Goal: Task Accomplishment & Management: Manage account settings

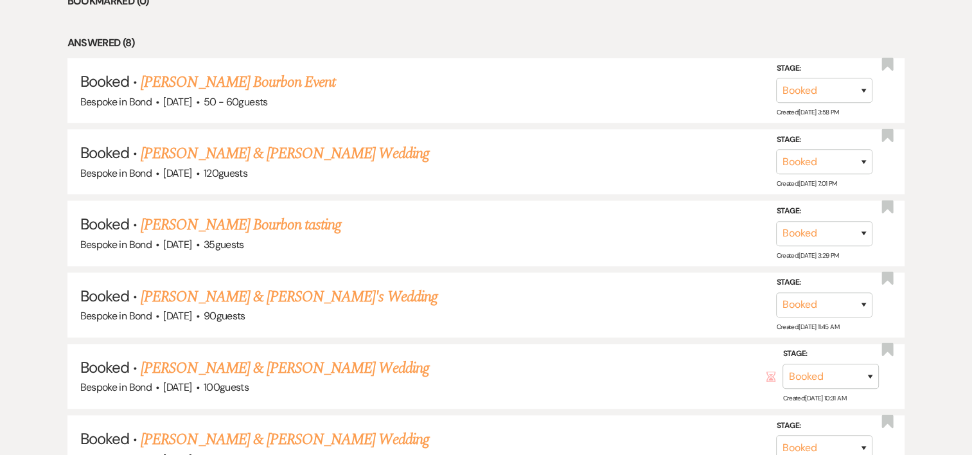
scroll to position [1201, 0]
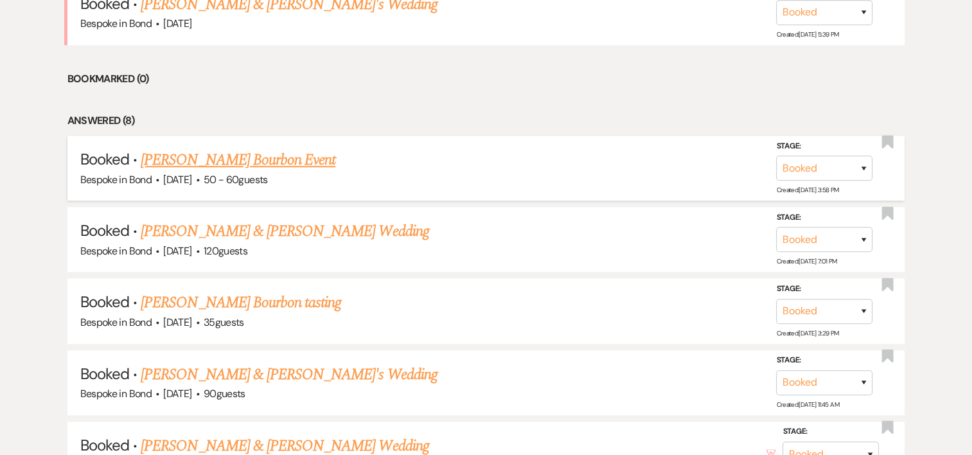
click at [252, 159] on link "[PERSON_NAME] Bourbon Event" at bounding box center [238, 159] width 195 height 23
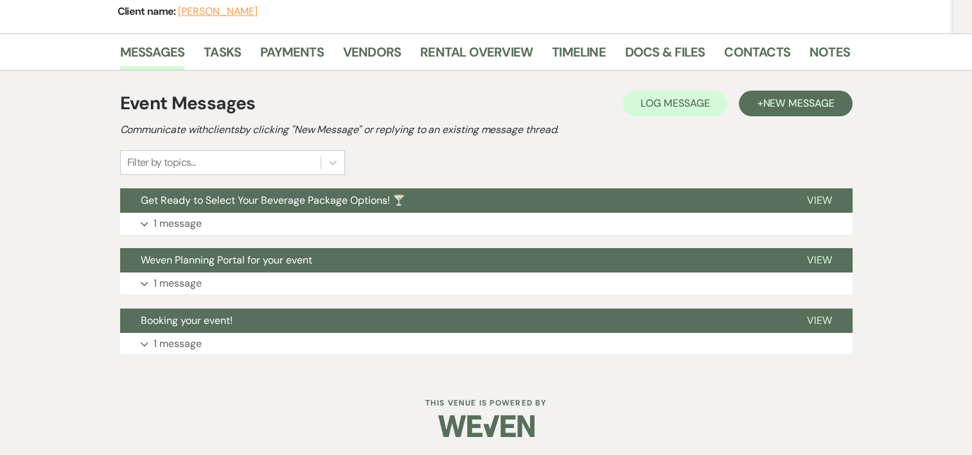
scroll to position [179, 0]
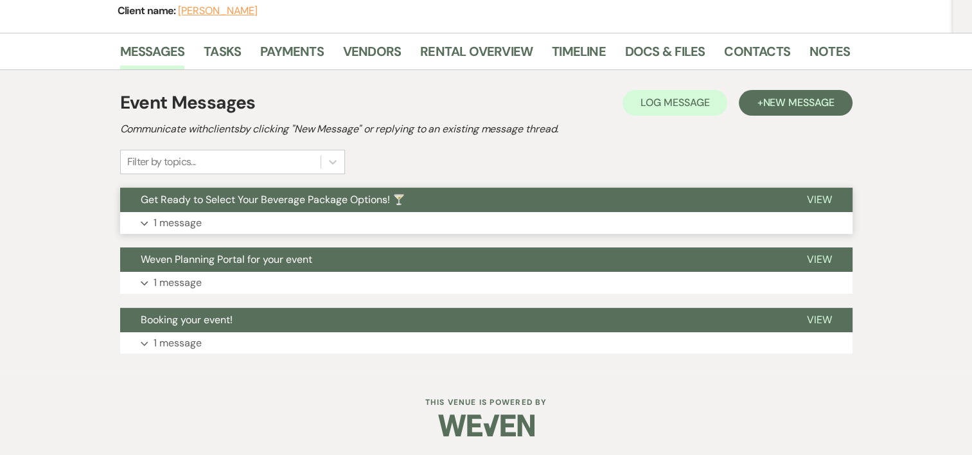
click at [425, 204] on button "Get Ready to Select Your Beverage Package Options! 🍸" at bounding box center [453, 200] width 666 height 24
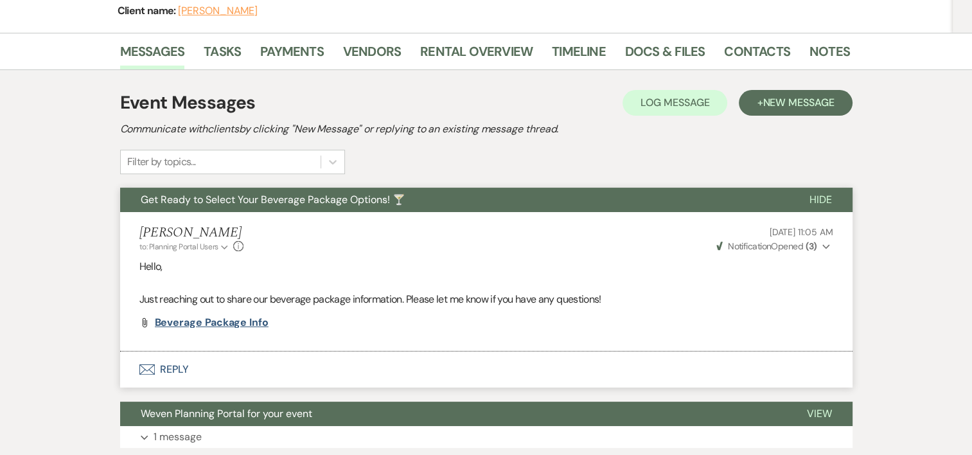
click at [207, 322] on span "Beverage Package Info" at bounding box center [212, 321] width 114 height 13
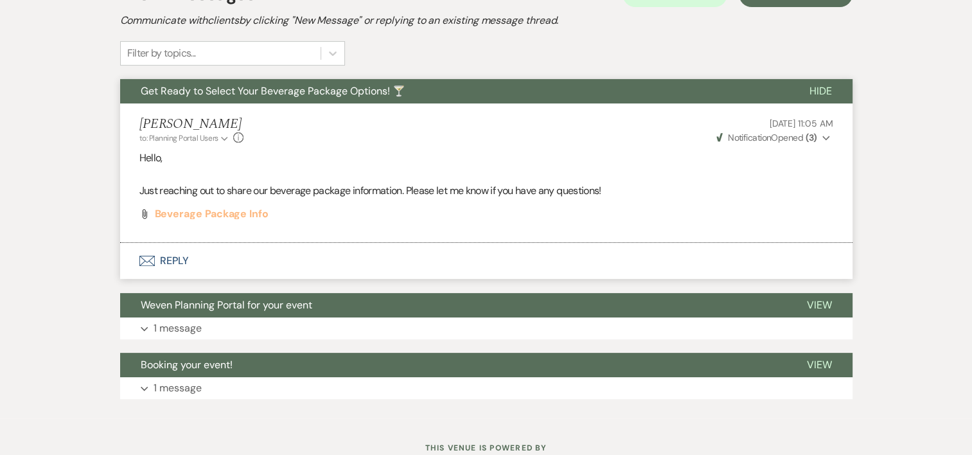
scroll to position [301, 0]
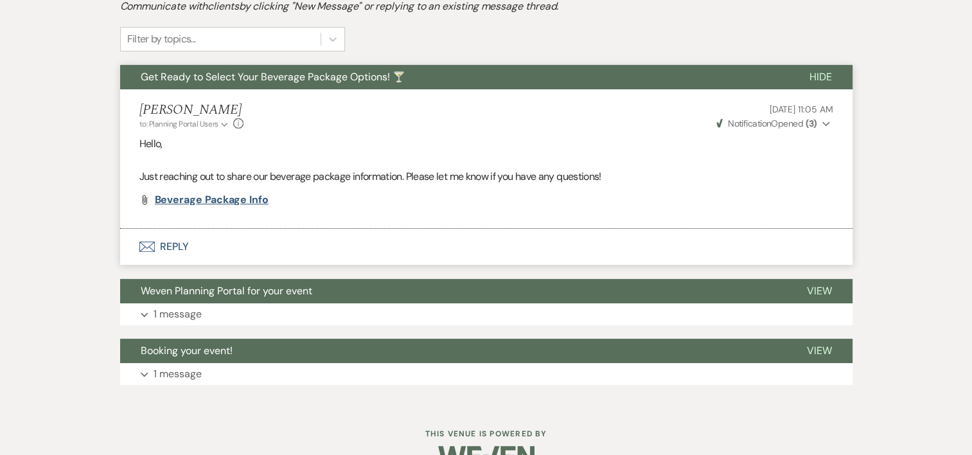
click at [207, 202] on span "Beverage Package Info" at bounding box center [212, 199] width 114 height 13
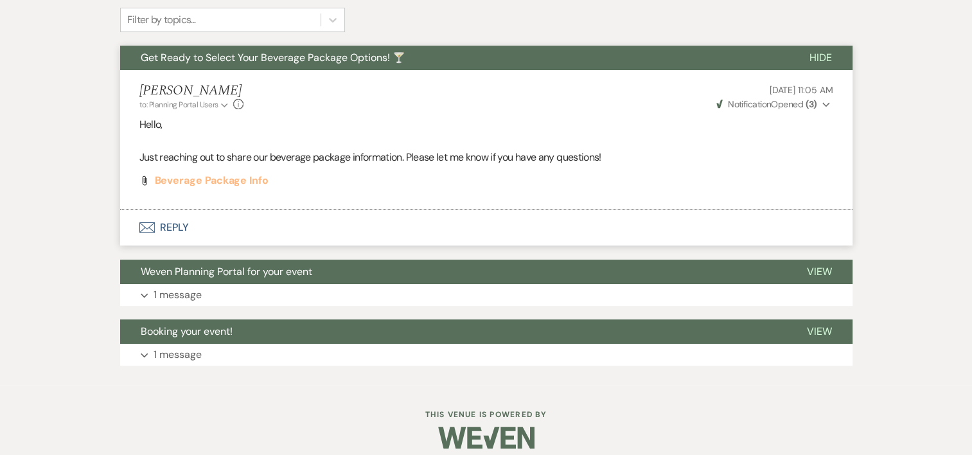
scroll to position [332, 0]
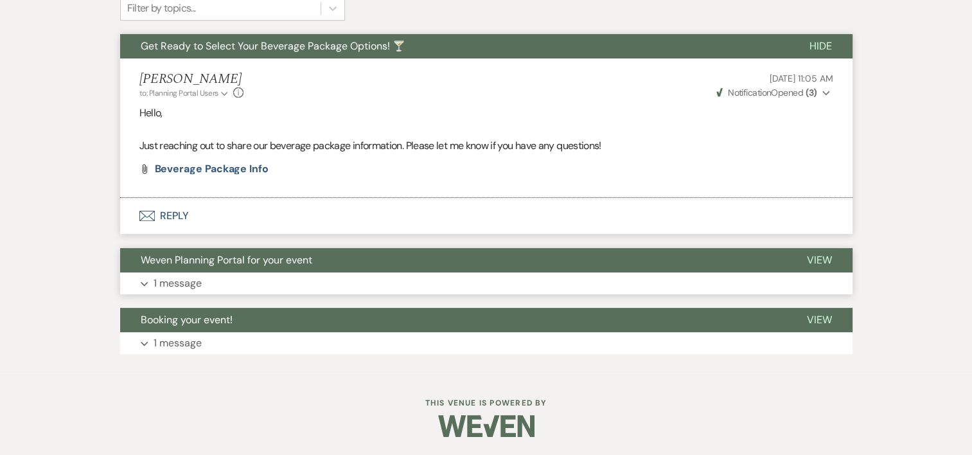
click at [824, 260] on span "View" at bounding box center [819, 259] width 25 height 13
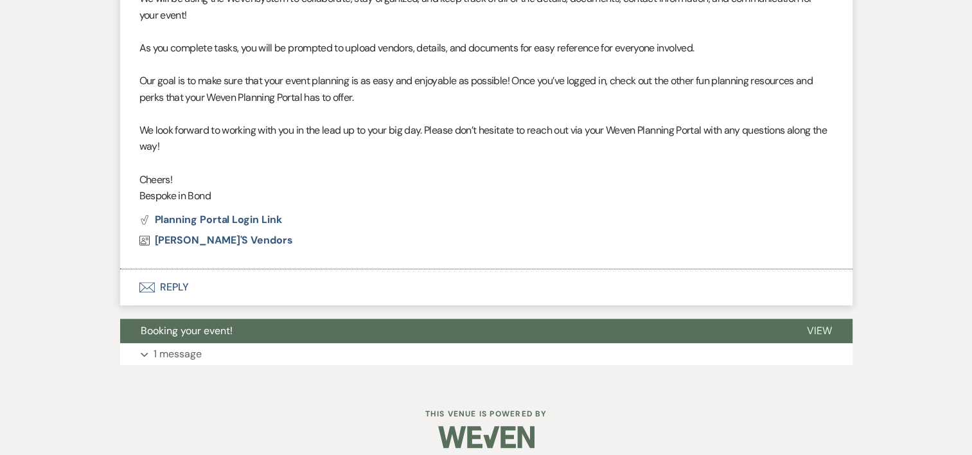
scroll to position [795, 0]
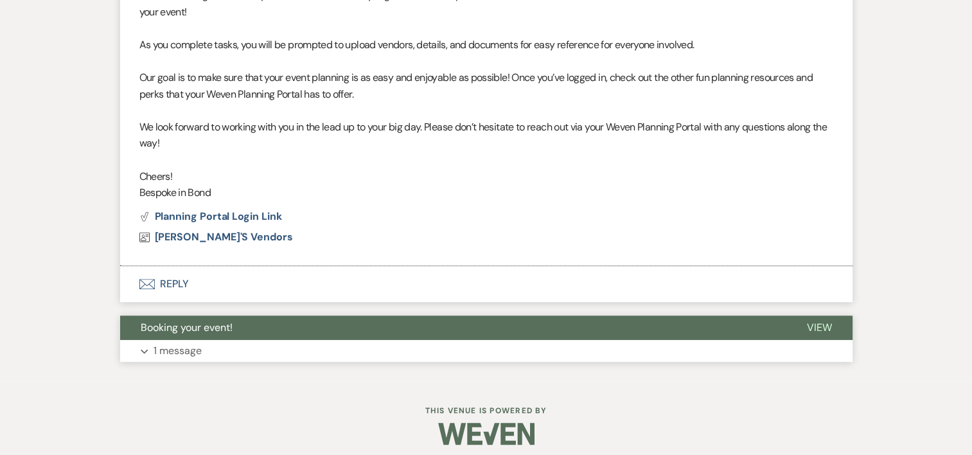
click at [817, 328] on span "View" at bounding box center [819, 327] width 25 height 13
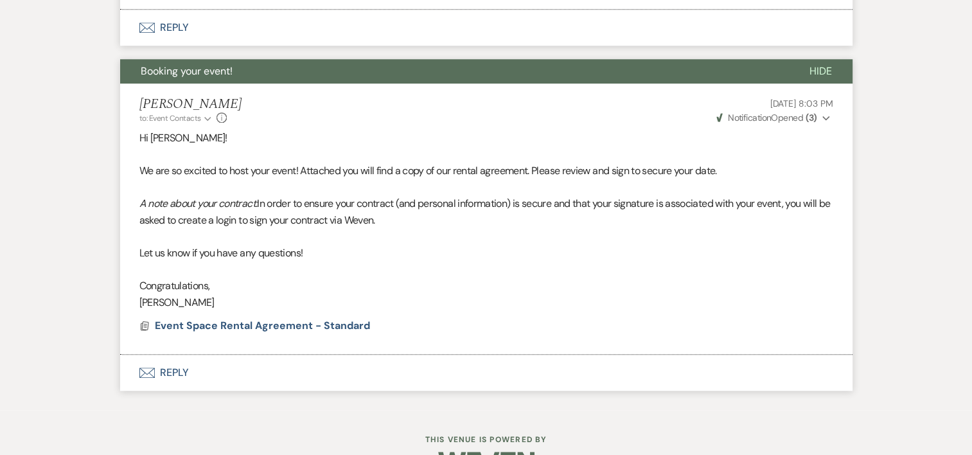
scroll to position [1052, 0]
